Goal: Check status: Check status

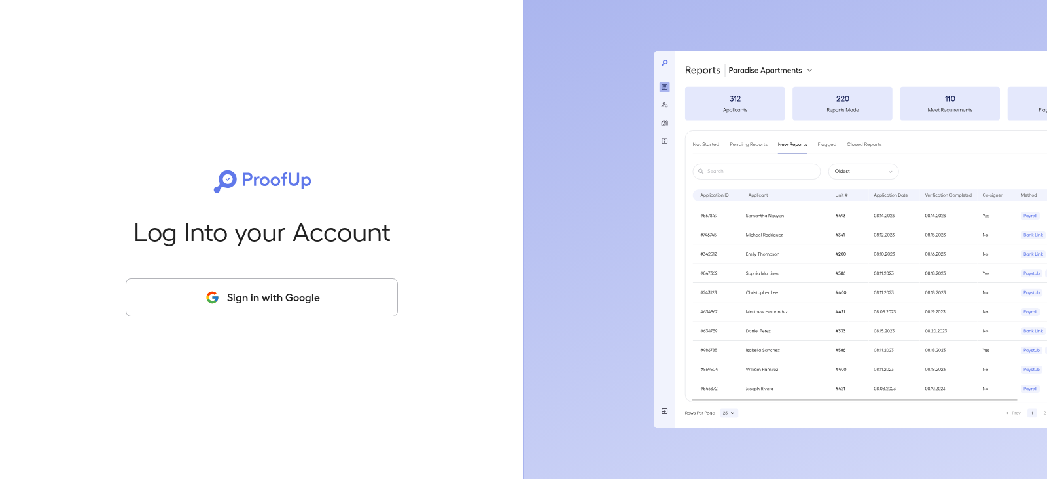
click at [220, 294] on icon "button" at bounding box center [212, 297] width 16 height 16
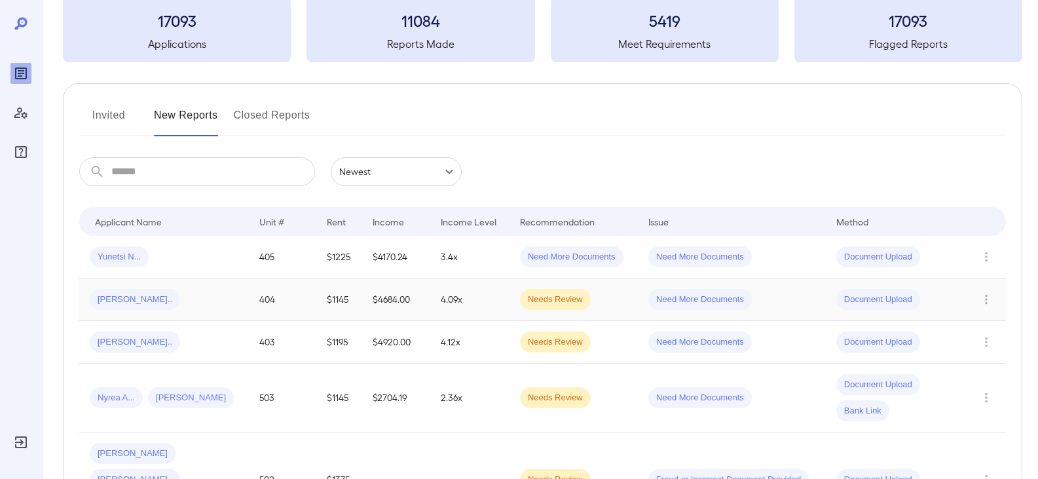
scroll to position [131, 0]
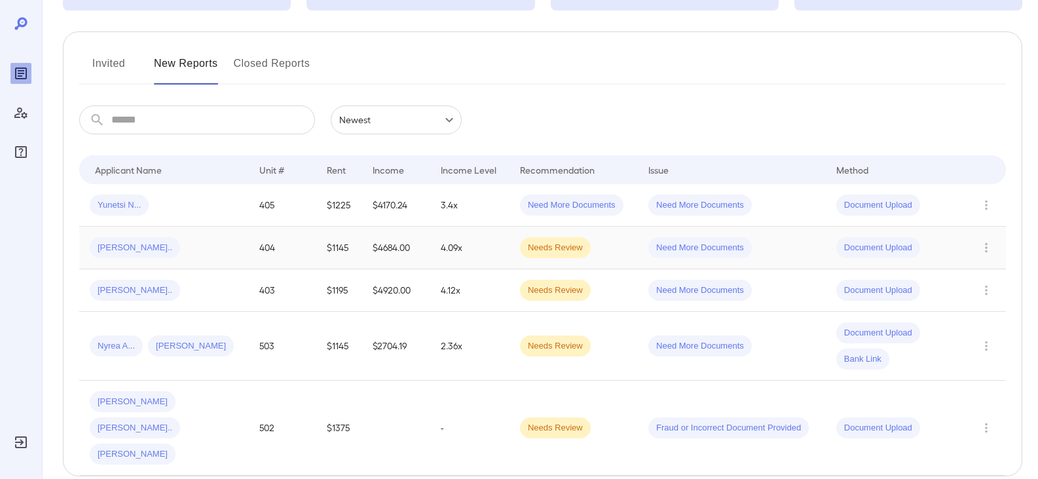
click at [284, 254] on td "404" at bounding box center [282, 248] width 67 height 43
